Goal: Use online tool/utility: Use online tool/utility

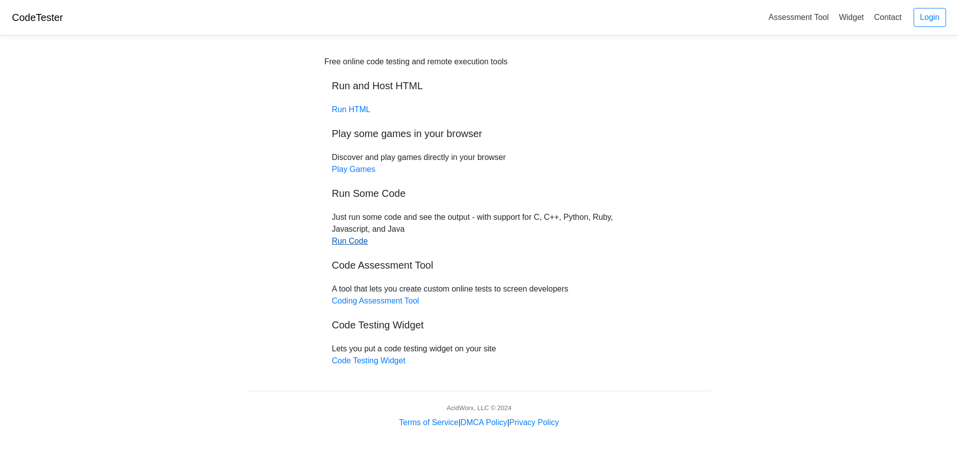
click at [351, 242] on link "Run Code" at bounding box center [350, 241] width 36 height 8
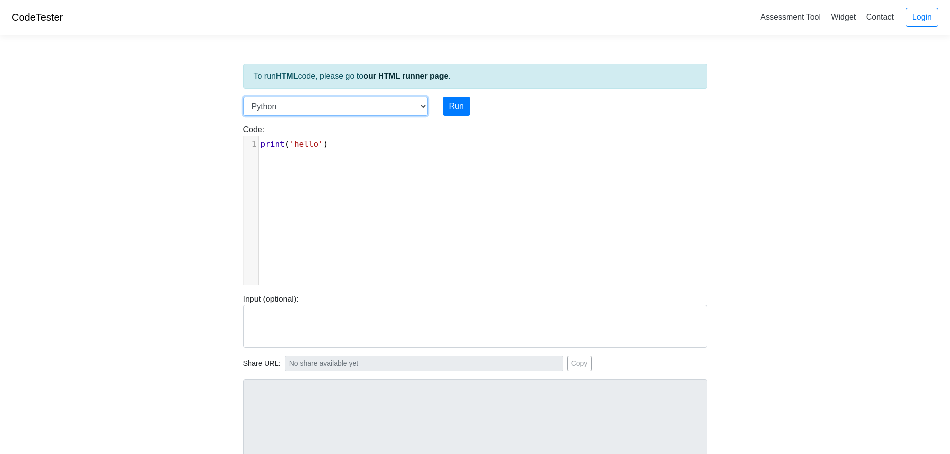
select select "c"
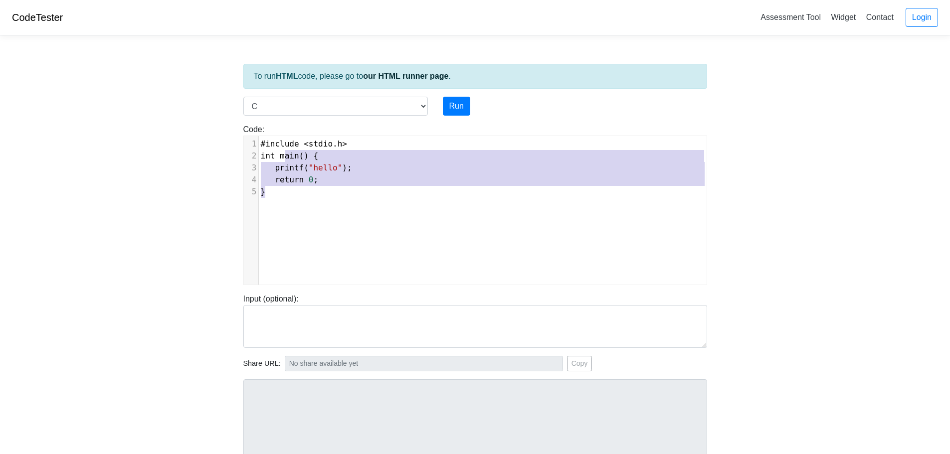
type textarea "#include <stdio.h> int main() { printf("hello"); return 0; }"
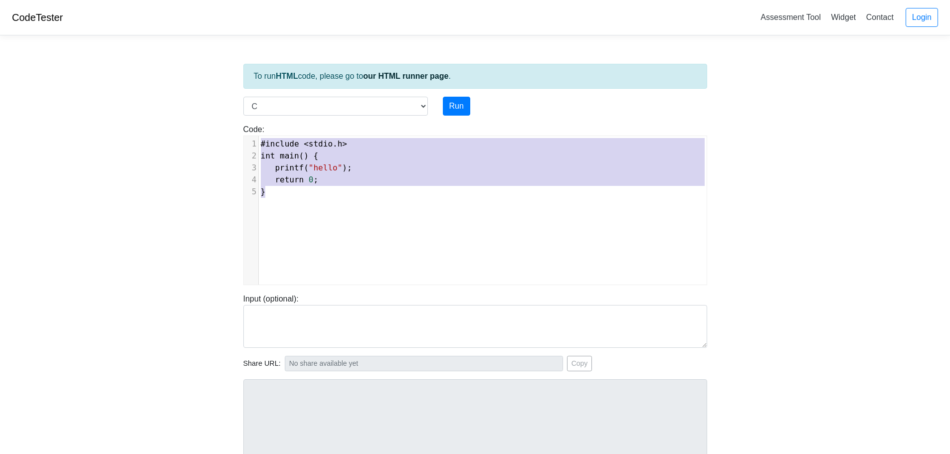
scroll to position [4, 0]
drag, startPoint x: 324, startPoint y: 199, endPoint x: 257, endPoint y: 128, distance: 97.4
click at [257, 128] on div "Code: #include <stdio.h> int main() { printf("hello"); return 0; } #include <st…" at bounding box center [475, 205] width 479 height 162
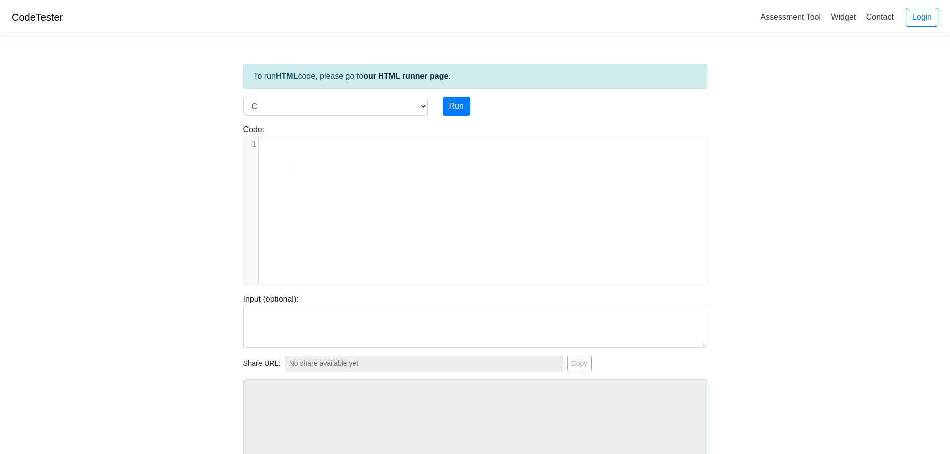
type textarea "​"
drag, startPoint x: 282, startPoint y: 157, endPoint x: 276, endPoint y: 124, distance: 33.5
click at [276, 124] on div "Code: #include <stdio.h> int main() { printf("hello"); return 0; } ​ ​ x 1 ​" at bounding box center [475, 205] width 479 height 162
click at [274, 150] on div "​ x 1 ​" at bounding box center [486, 144] width 455 height 16
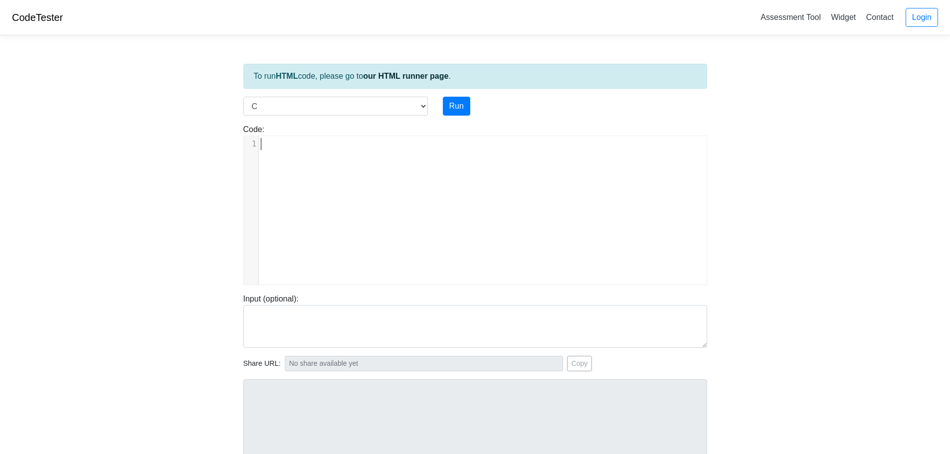
scroll to position [1, 0]
paste textarea
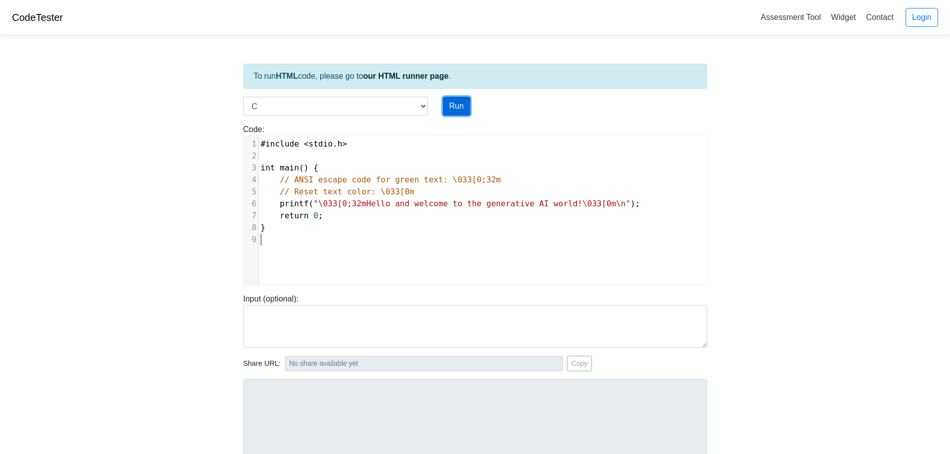
click at [462, 104] on button "Run" at bounding box center [456, 106] width 27 height 19
type input "[URL][DOMAIN_NAME]"
type textarea "Stdout: [0;32mHello and welcome to the generative AI world![0m"
click at [454, 108] on button "Run" at bounding box center [456, 106] width 27 height 19
type input "[URL][DOMAIN_NAME]"
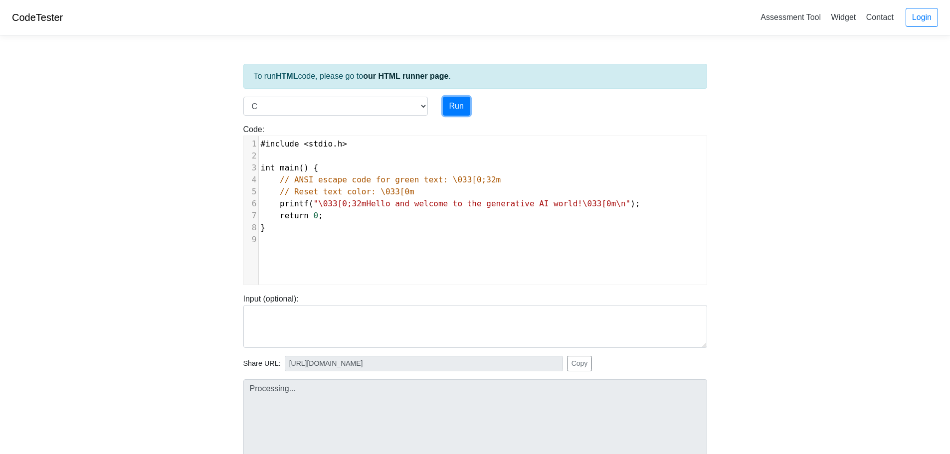
type textarea "Stdout: [0;32mHello and welcome to the generative AI world![0m"
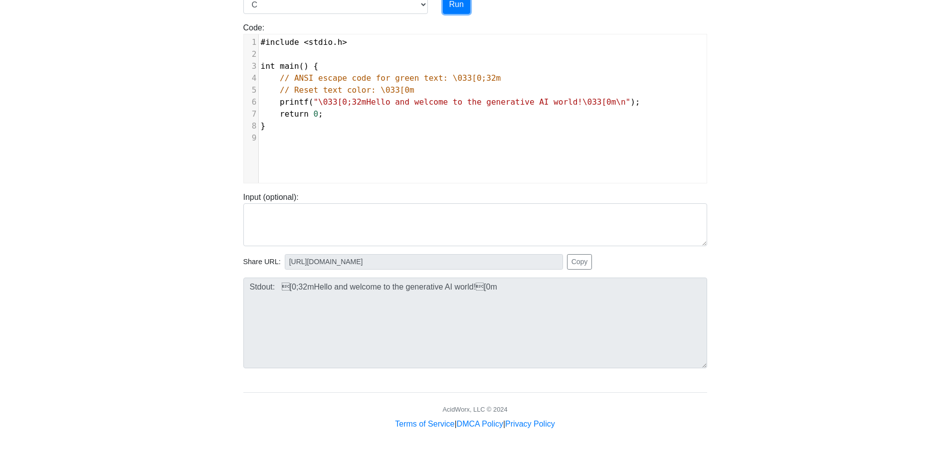
scroll to position [0, 0]
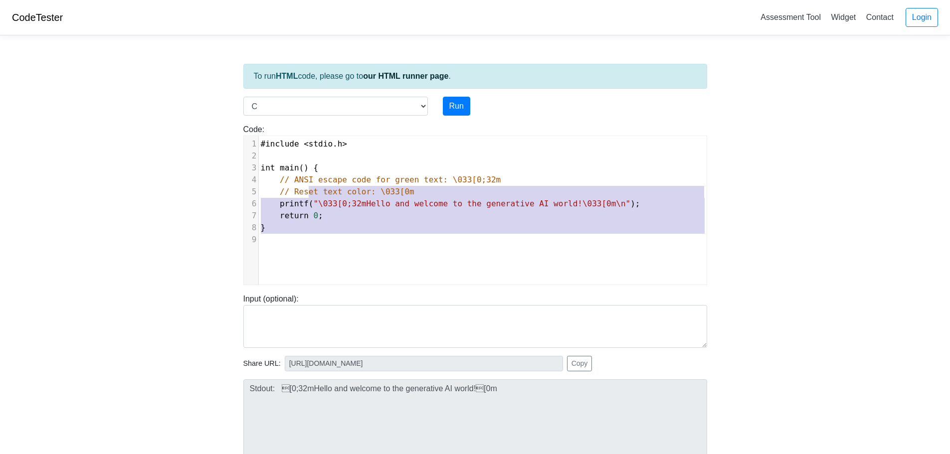
type textarea "#include <stdio.h> int main() { // ANSI escape code for green text: \033[0;32m …"
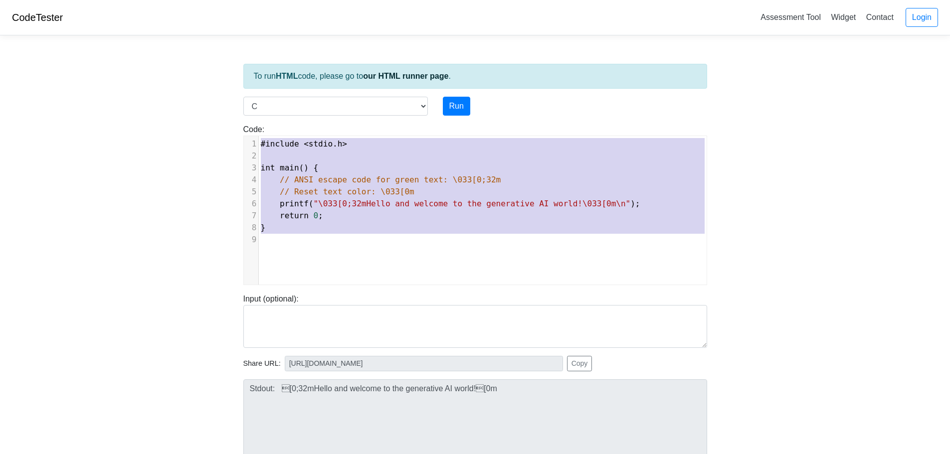
drag, startPoint x: 426, startPoint y: 240, endPoint x: 161, endPoint y: 111, distance: 295.5
click at [161, 111] on body "CodeTester Assessment Tool Widget Contact Login To run HTML code, please go to …" at bounding box center [475, 266] width 950 height 532
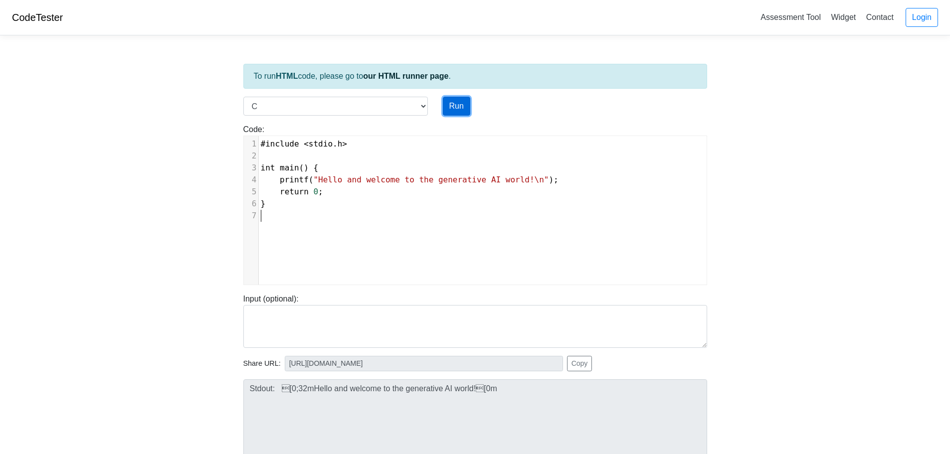
click at [465, 109] on button "Run" at bounding box center [456, 106] width 27 height 19
type input "[URL][DOMAIN_NAME]"
type textarea "Stdout: Hello and welcome to the generative AI world!"
